Goal: Information Seeking & Learning: Compare options

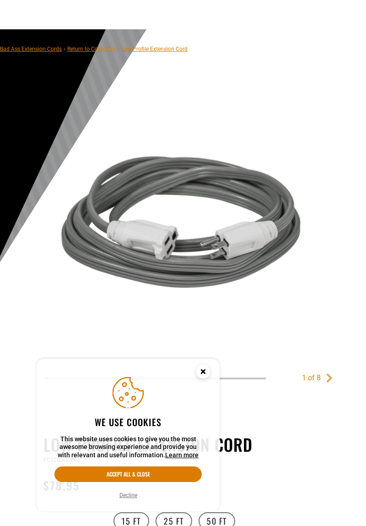
scroll to position [82, 0]
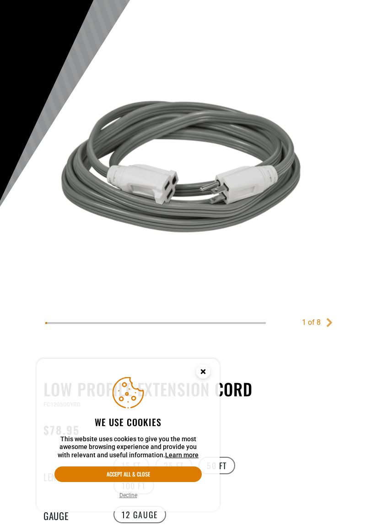
click at [203, 369] on circle "Cookie Consent" at bounding box center [204, 372] width 14 height 14
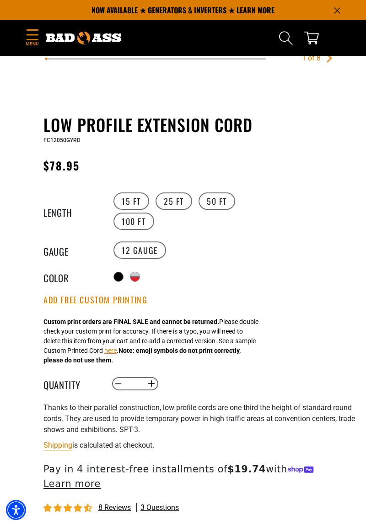
scroll to position [346, 0]
click at [169, 198] on label "25 FT" at bounding box center [174, 201] width 37 height 17
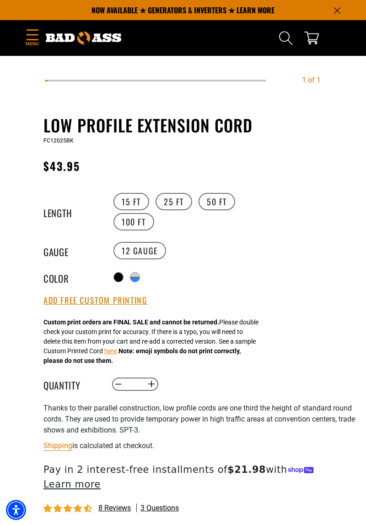
scroll to position [328, 0]
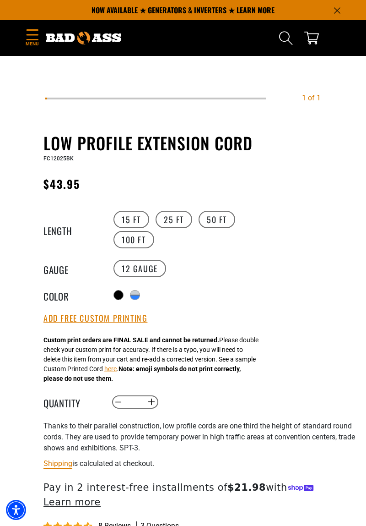
click at [208, 224] on label "50 FT" at bounding box center [217, 219] width 37 height 17
click at [171, 225] on label "25 FT" at bounding box center [174, 219] width 37 height 17
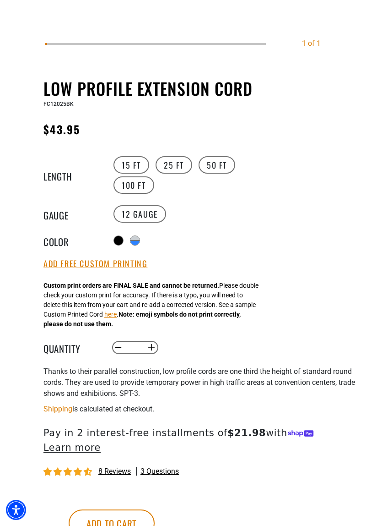
scroll to position [386, 0]
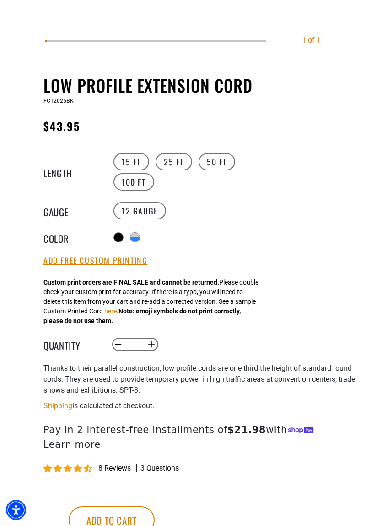
click at [138, 239] on div "products.product.variant_sold_out_or_unavailable" at bounding box center [135, 239] width 9 height 5
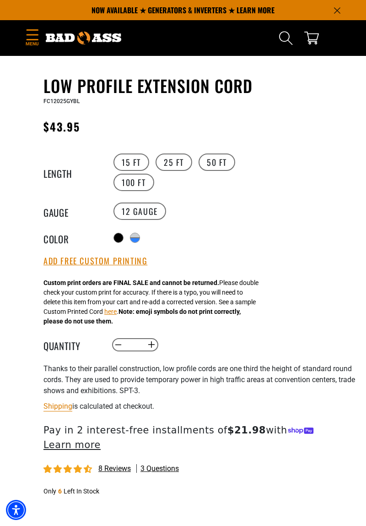
scroll to position [382, 0]
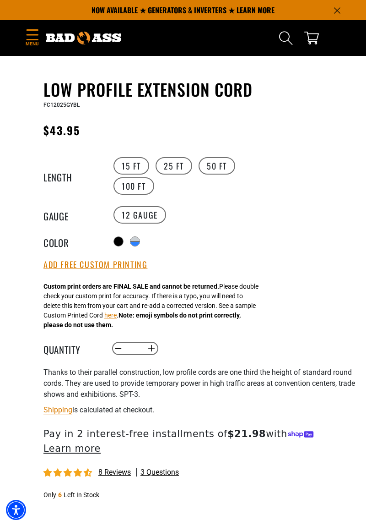
click at [117, 240] on div at bounding box center [118, 241] width 9 height 9
click at [137, 242] on div "products.product.variant_sold_out_or_unavailable" at bounding box center [135, 243] width 9 height 5
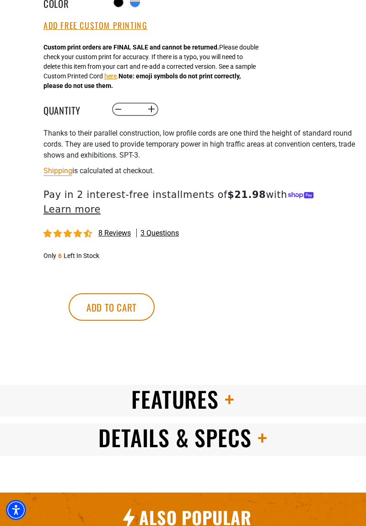
scroll to position [621, 0]
click at [224, 387] on span at bounding box center [227, 399] width 16 height 33
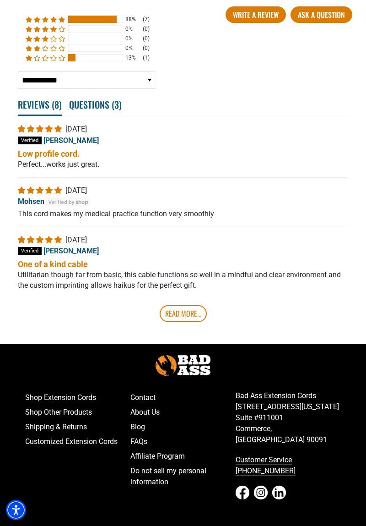
scroll to position [1802, 0]
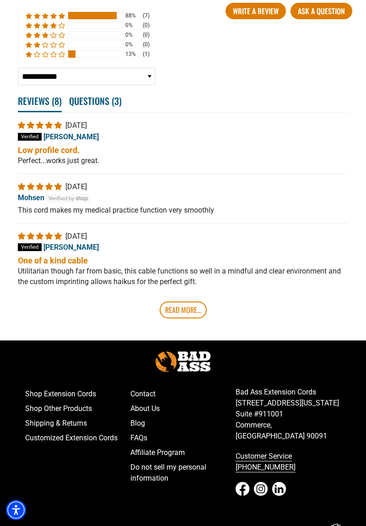
click at [87, 58] on div at bounding box center [95, 53] width 55 height 7
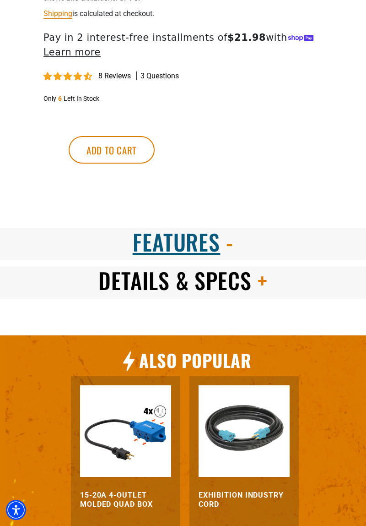
scroll to position [781, 0]
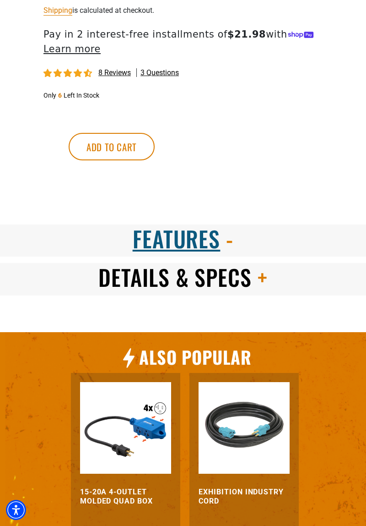
click at [163, 226] on span "Features" at bounding box center [177, 238] width 88 height 33
click at [257, 268] on span at bounding box center [260, 277] width 16 height 33
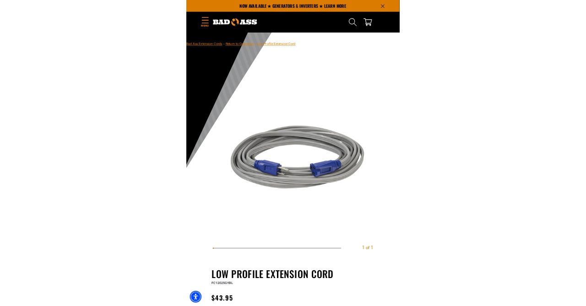
scroll to position [0, 0]
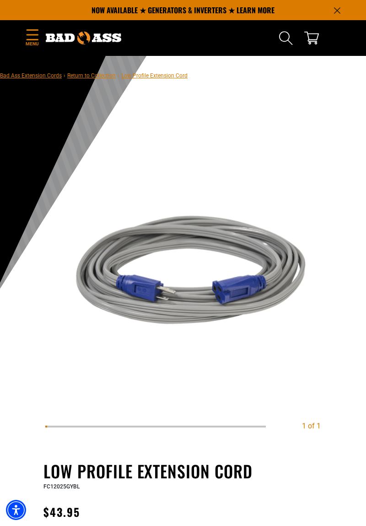
click at [254, 10] on p "NOW AVAILABLE ★ GENERATORS & INVERTERS ★ LEARN MORE" at bounding box center [183, 10] width 316 height 20
